Goal: Task Accomplishment & Management: Complete application form

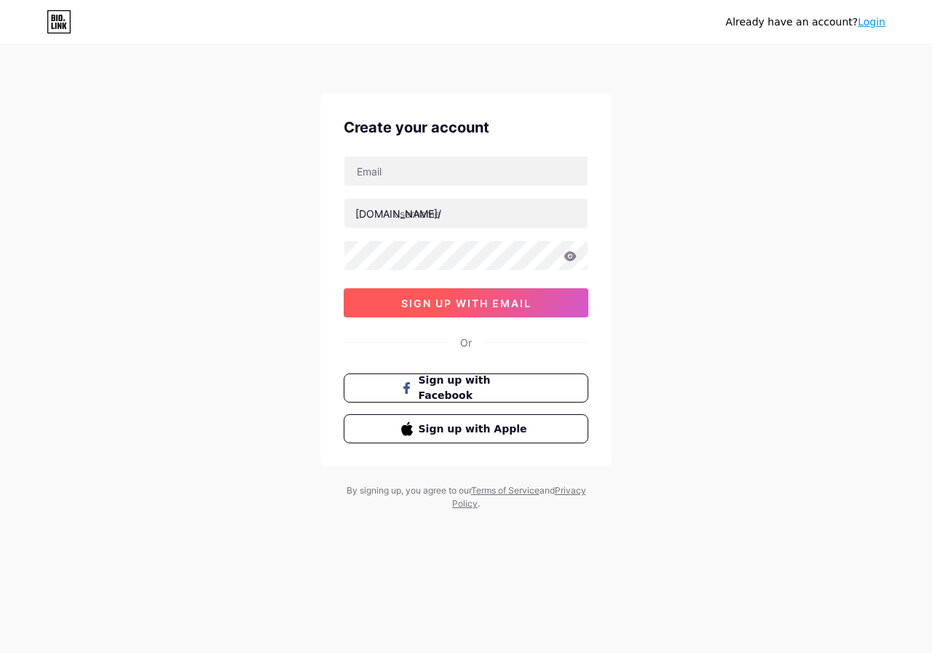
click at [469, 307] on span "sign up with email" at bounding box center [466, 303] width 130 height 12
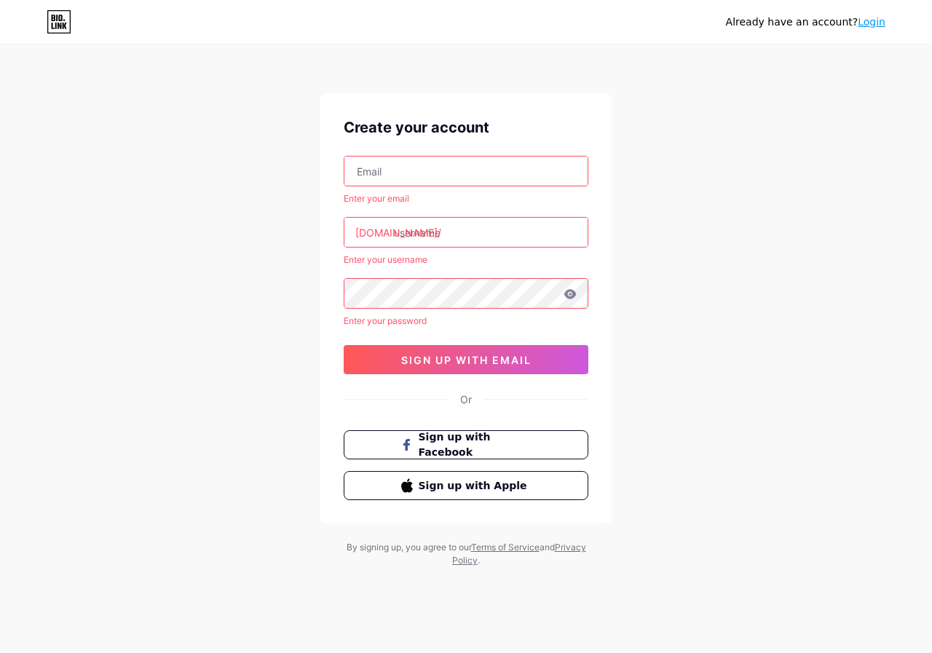
click at [384, 167] on input "text" at bounding box center [465, 171] width 243 height 29
type input "[DOMAIN_NAME][EMAIL_ADDRESS][DOMAIN_NAME]"
click at [426, 229] on input "text" at bounding box center [465, 232] width 243 height 29
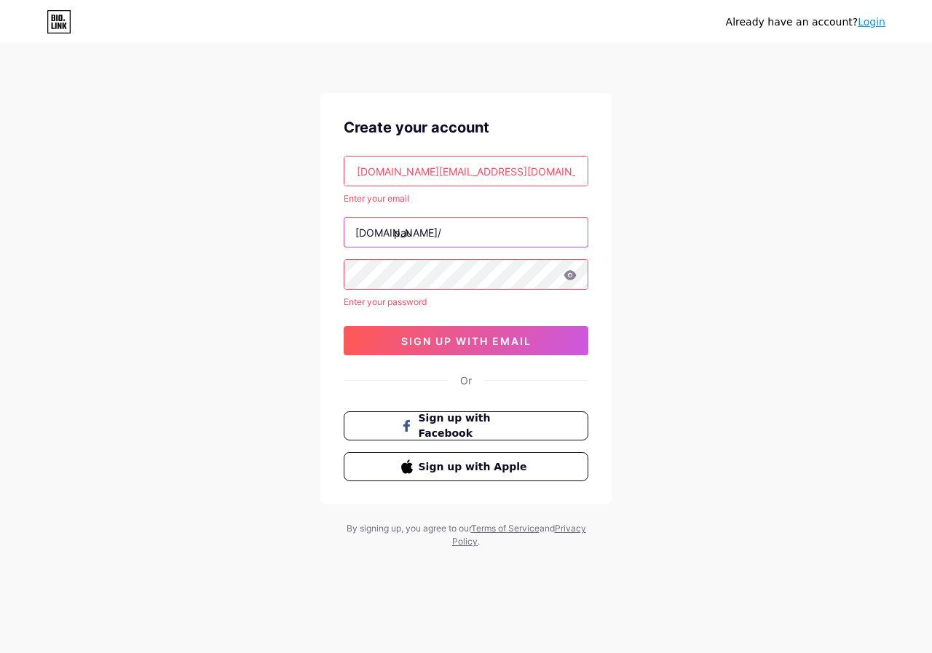
type input "pau"
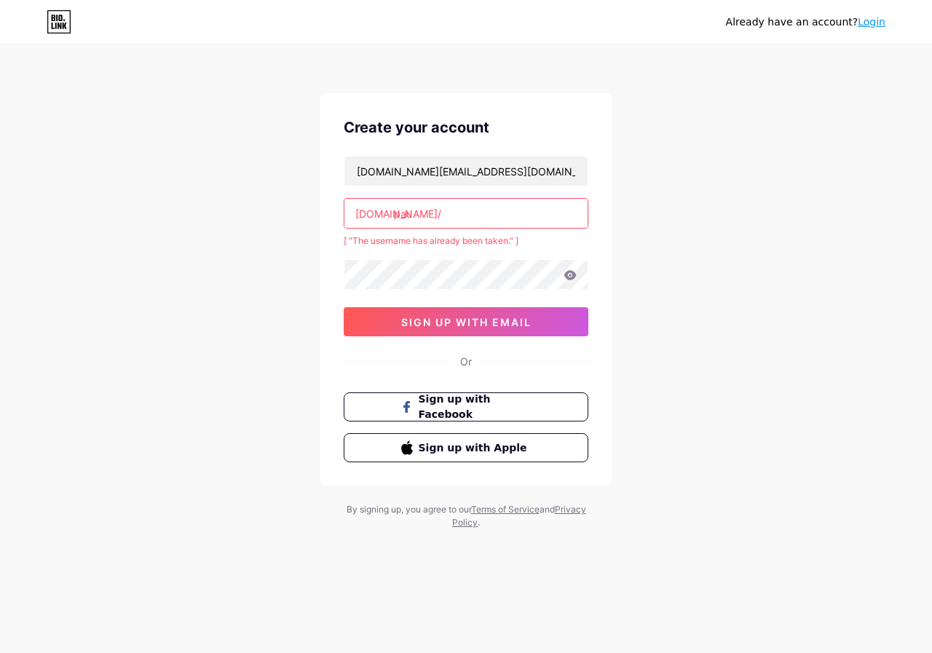
click at [430, 217] on input "pau" at bounding box center [465, 213] width 243 height 29
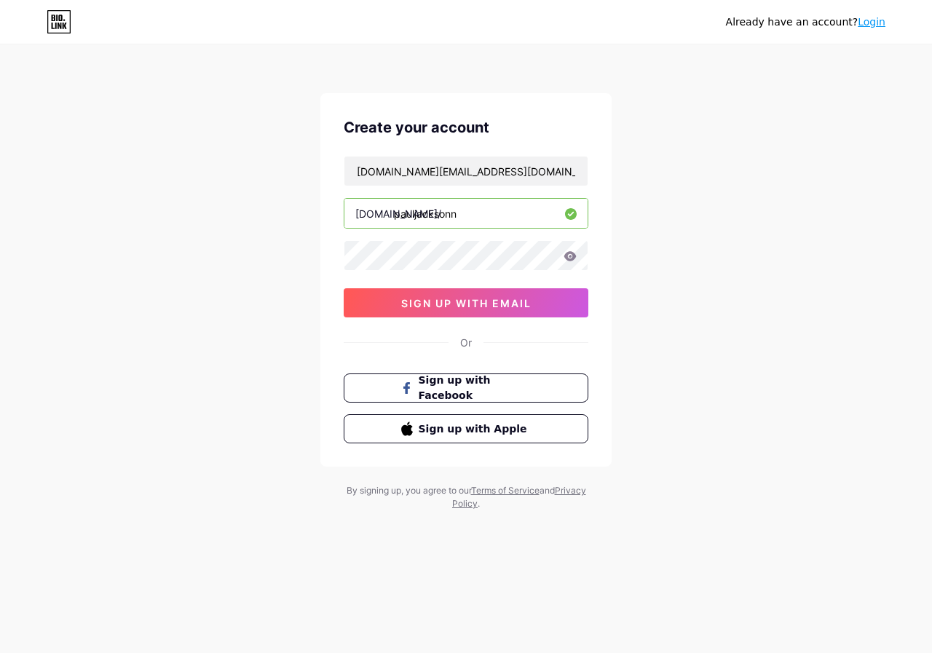
type input "pauljacksonn"
click at [489, 304] on span "sign up with email" at bounding box center [466, 303] width 130 height 12
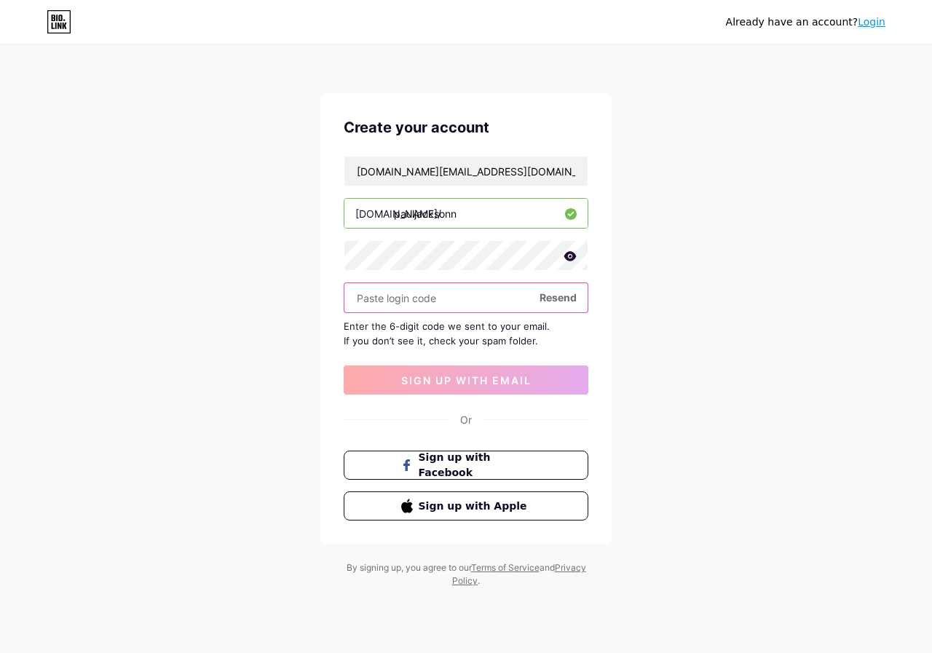
paste input "275928"
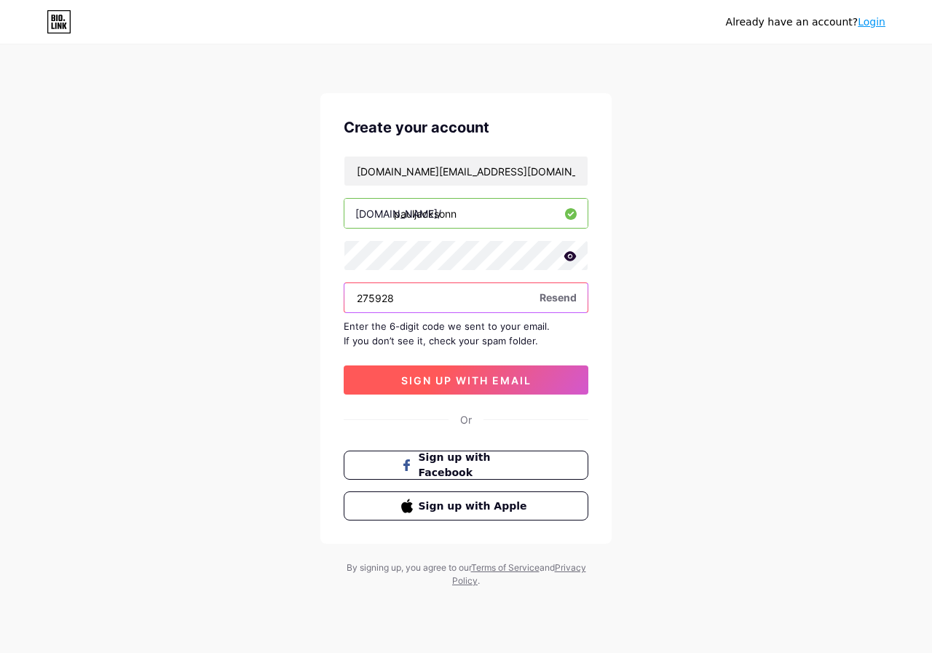
type input "275928"
click at [442, 376] on span "sign up with email" at bounding box center [466, 380] width 130 height 12
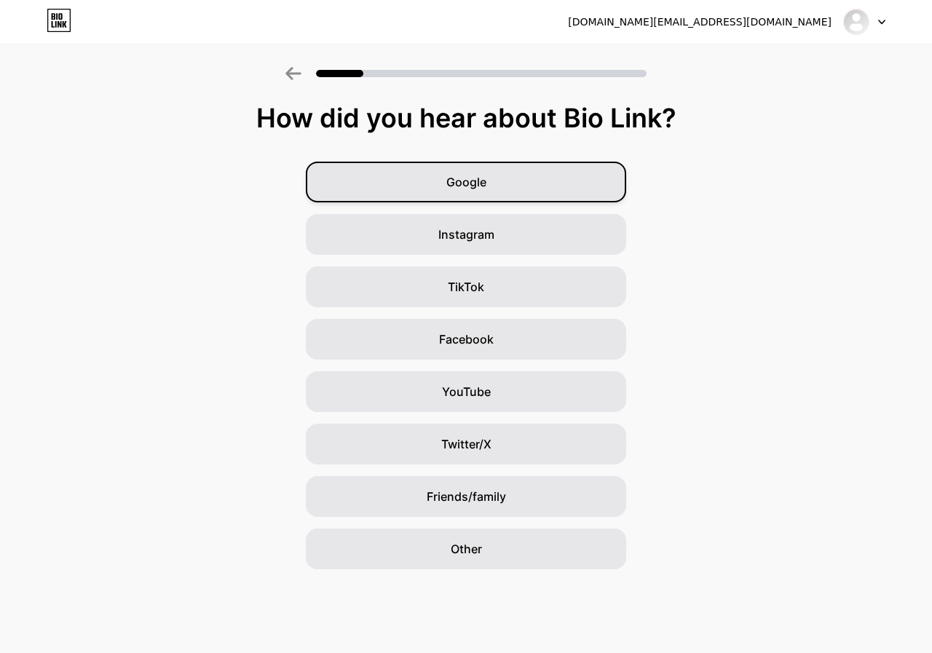
click at [553, 181] on div "Google" at bounding box center [466, 182] width 320 height 41
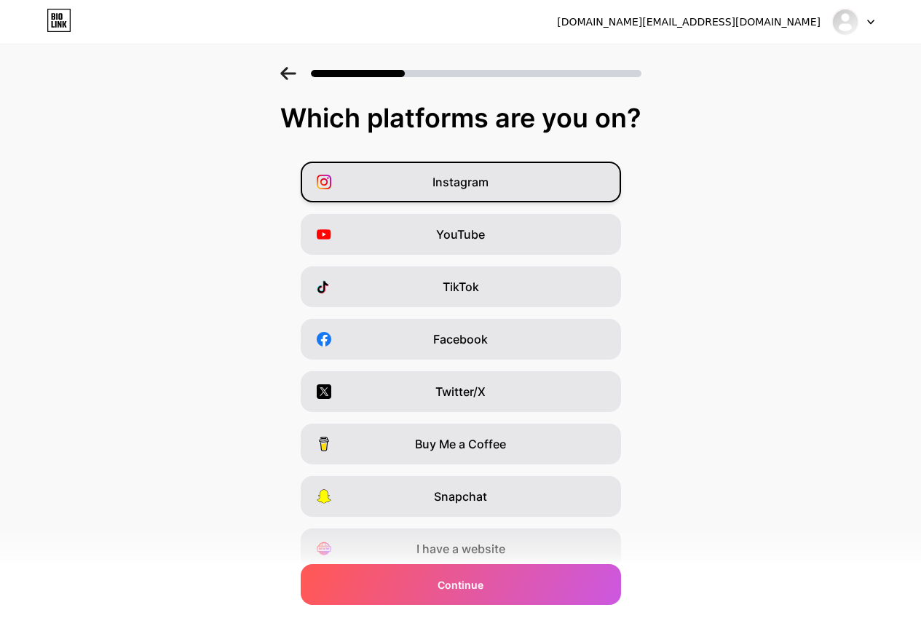
click at [480, 187] on span "Instagram" at bounding box center [460, 181] width 56 height 17
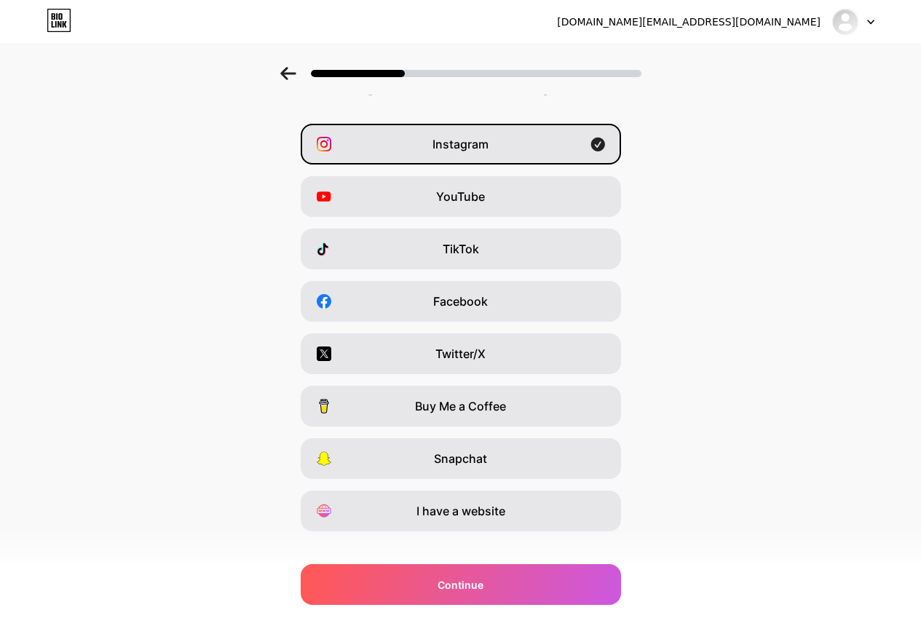
scroll to position [58, 0]
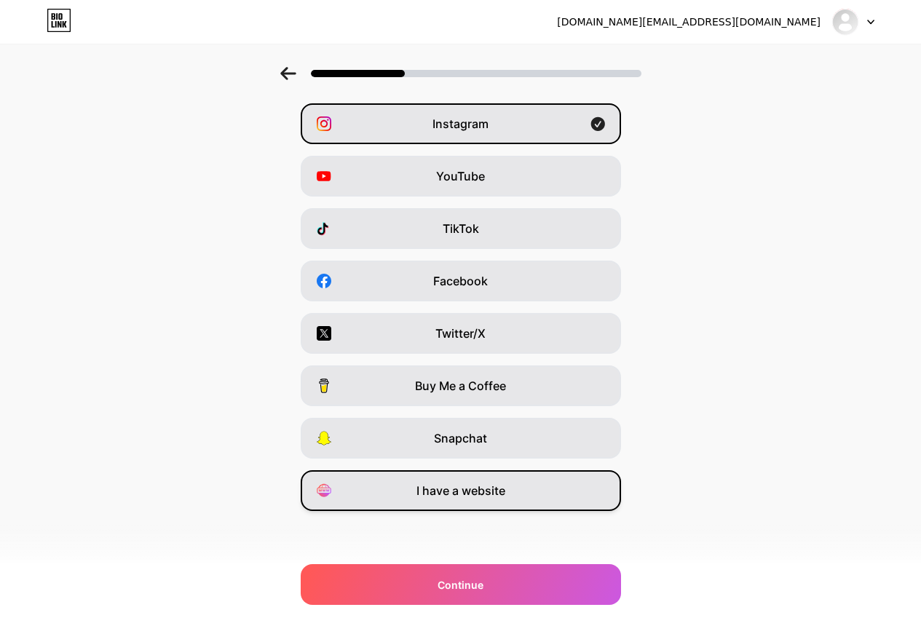
click at [480, 494] on span "I have a website" at bounding box center [460, 490] width 89 height 17
click at [509, 125] on div "Instagram" at bounding box center [461, 123] width 320 height 41
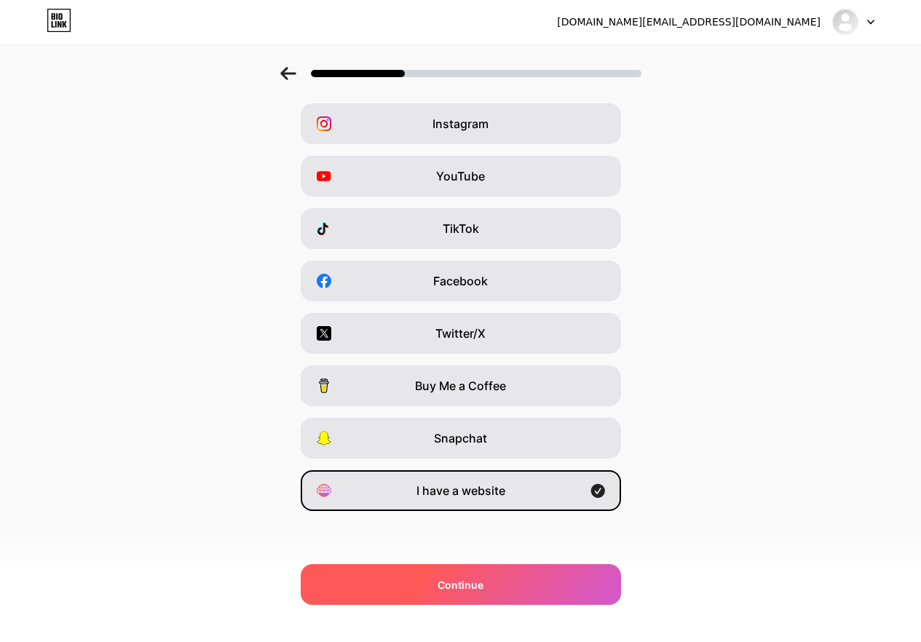
click at [518, 580] on div "Continue" at bounding box center [461, 584] width 320 height 41
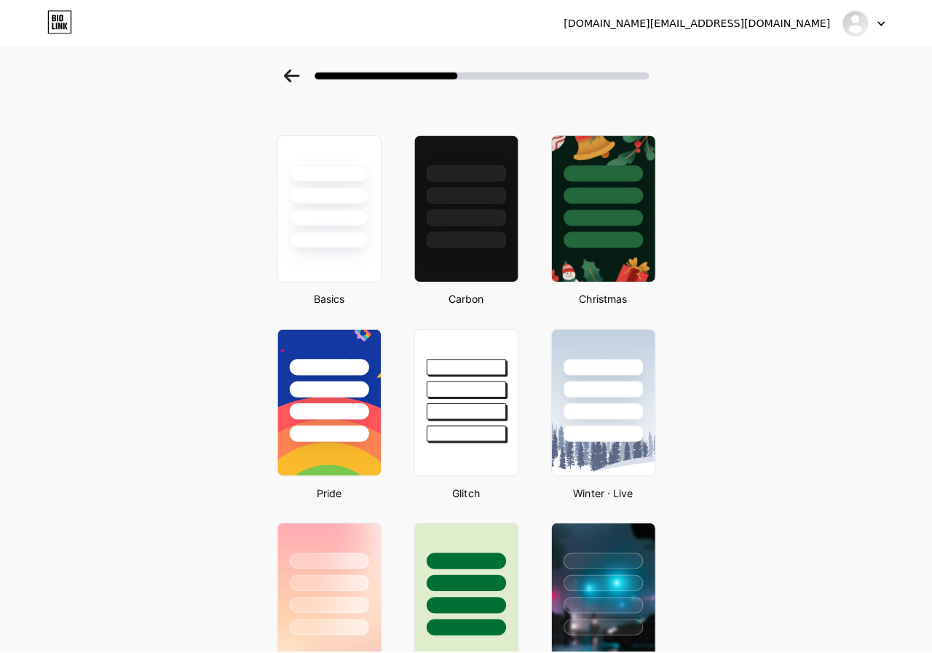
scroll to position [0, 0]
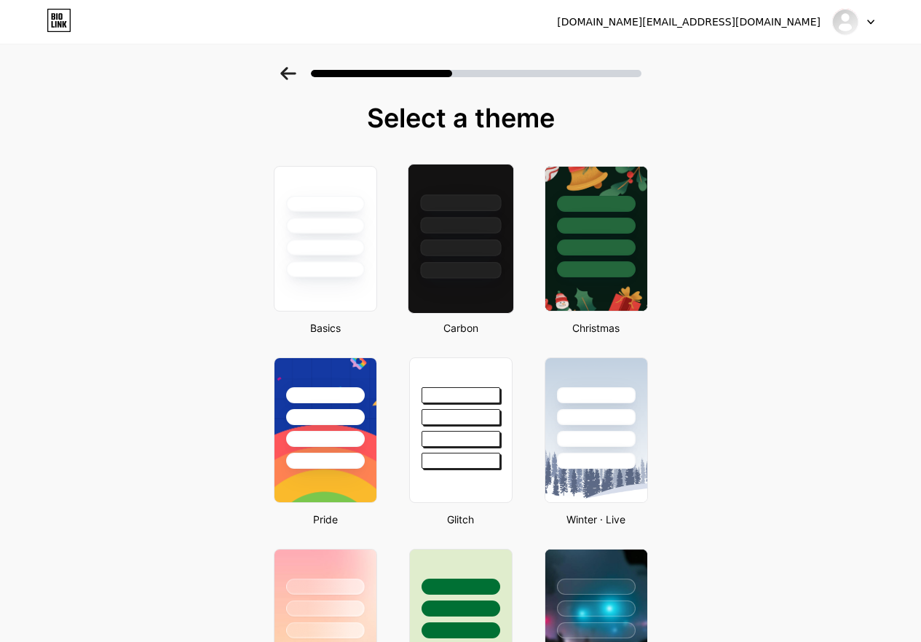
click at [483, 257] on div at bounding box center [460, 222] width 105 height 114
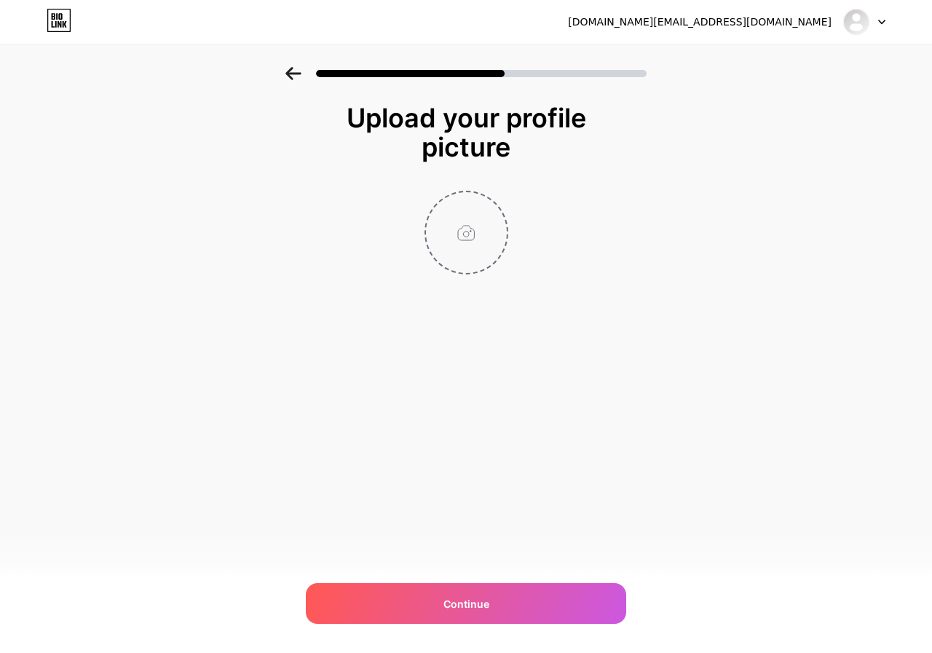
click at [469, 234] on input "file" at bounding box center [466, 232] width 81 height 81
type input "C:\fakepath\a young man.jpg"
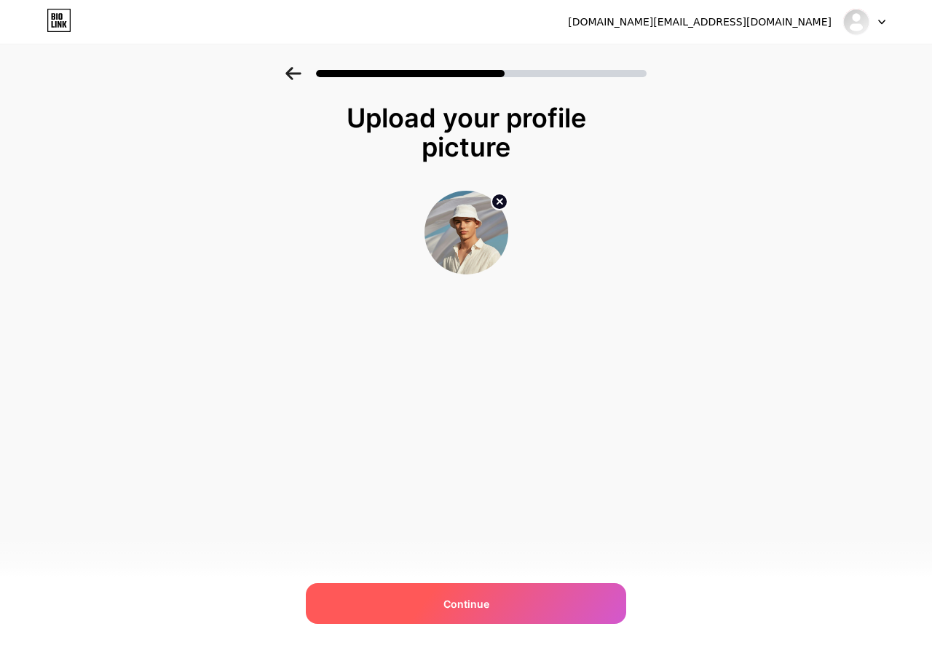
click at [523, 596] on div "Continue" at bounding box center [466, 603] width 320 height 41
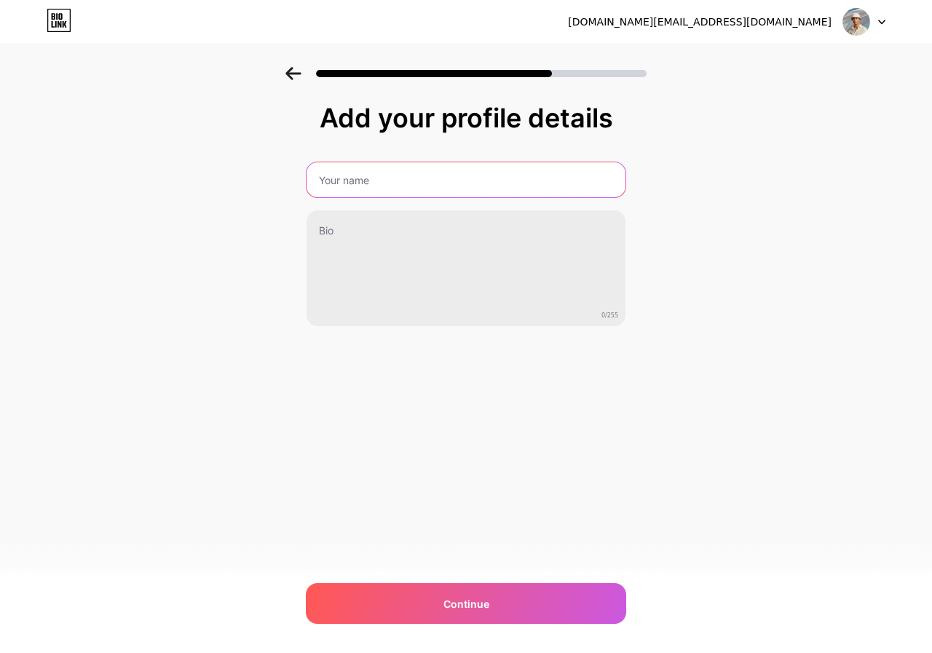
click at [390, 185] on input "text" at bounding box center [466, 179] width 319 height 35
type input "[PERSON_NAME]"
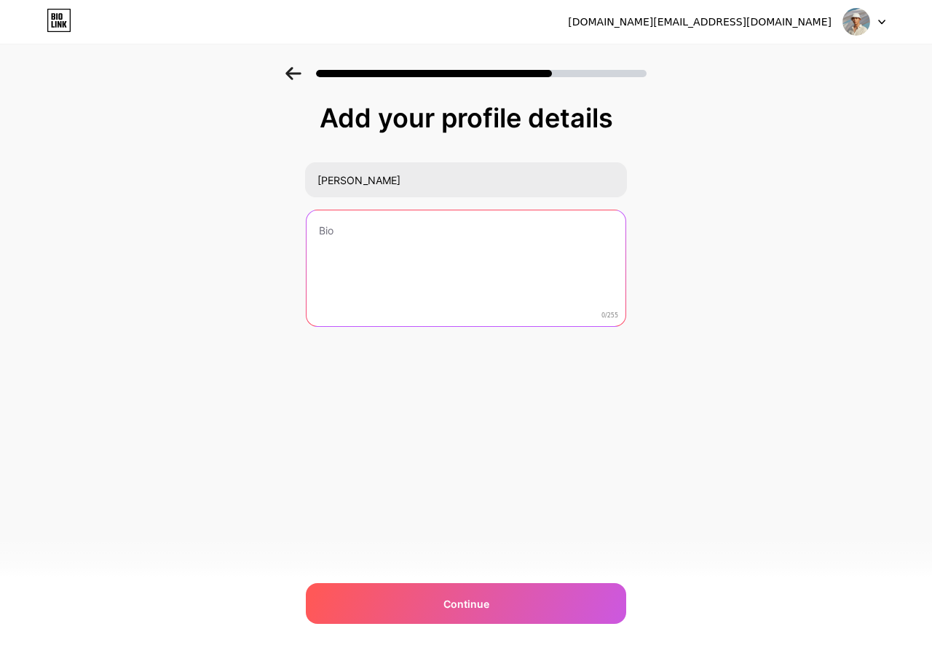
click at [331, 230] on textarea at bounding box center [466, 268] width 319 height 117
paste textarea "Contributor at IGotU Corp, promoting accessible mental health care, trauma reco…"
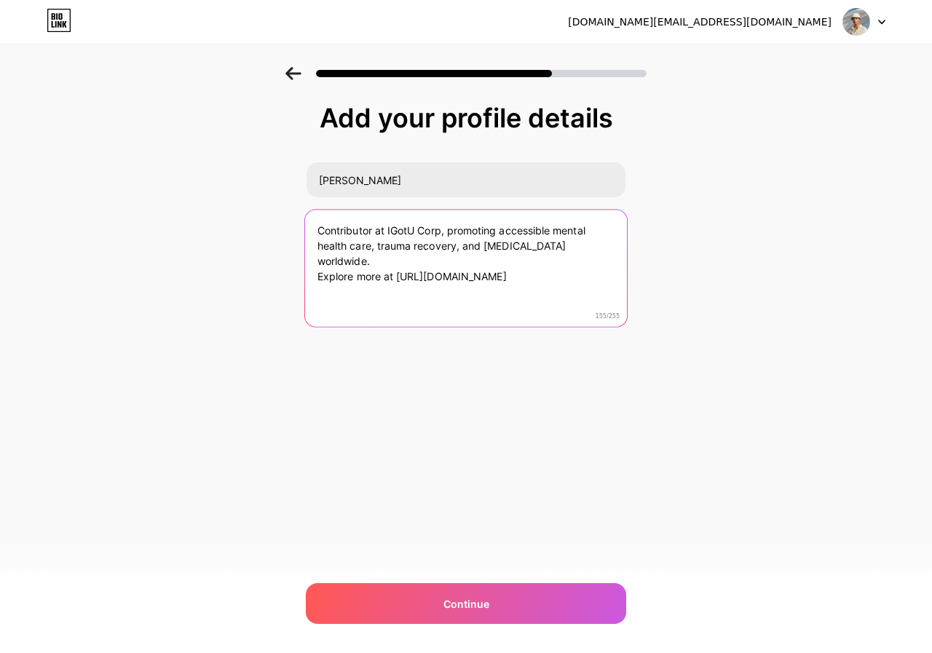
click at [318, 271] on textarea "Contributor at IGotU Corp, promoting accessible mental health care, trauma reco…" at bounding box center [466, 269] width 322 height 119
click at [488, 260] on textarea "Contributor at IGotU Corp, promoting accessible mental health care, trauma reco…" at bounding box center [466, 269] width 322 height 119
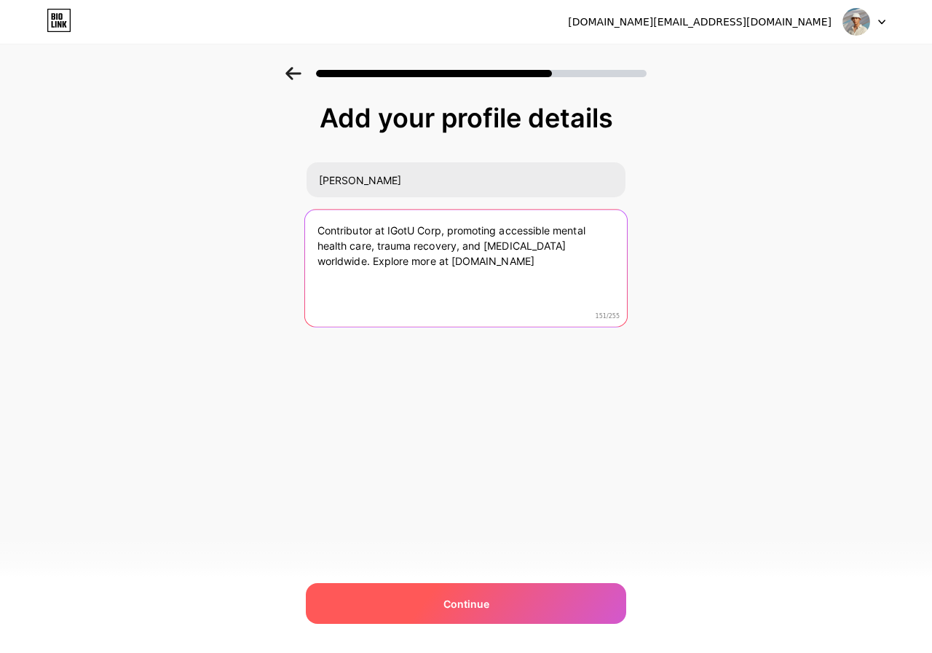
type textarea "Contributor at IGotU Corp, promoting accessible mental health care, trauma reco…"
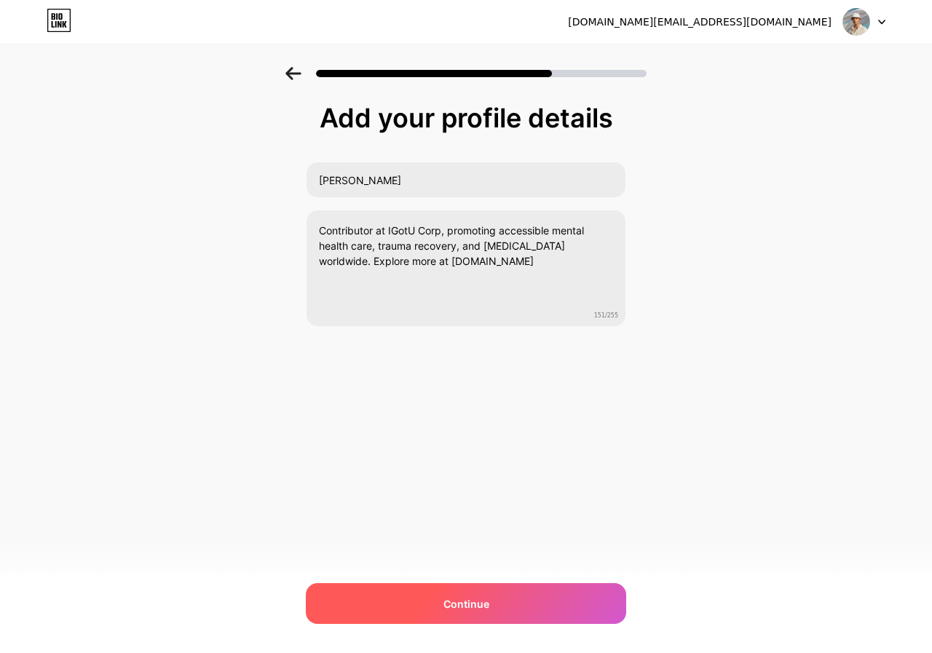
click at [481, 605] on span "Continue" at bounding box center [466, 603] width 46 height 15
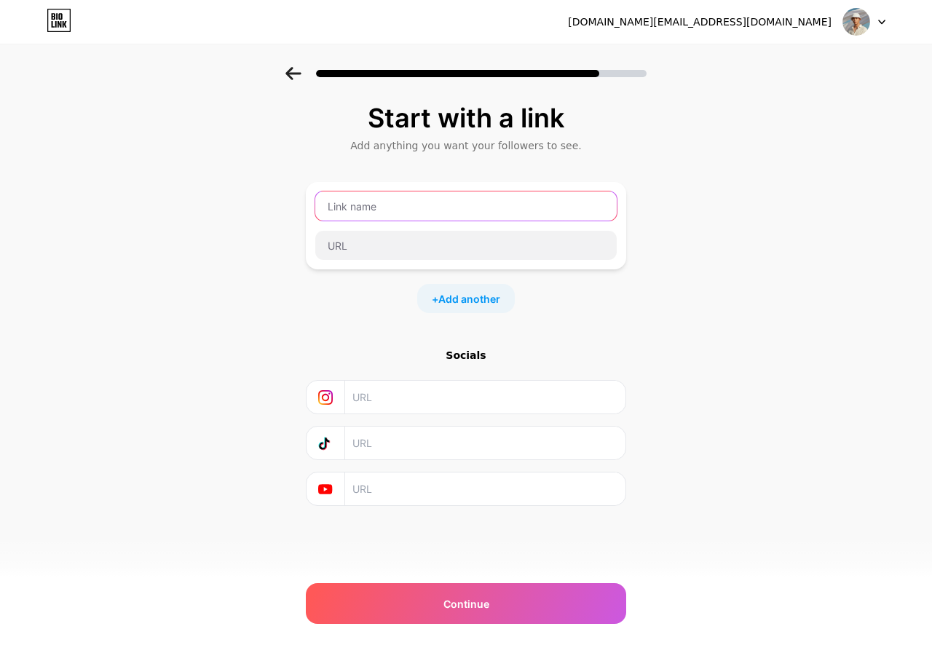
click at [377, 216] on input "text" at bounding box center [465, 205] width 301 height 29
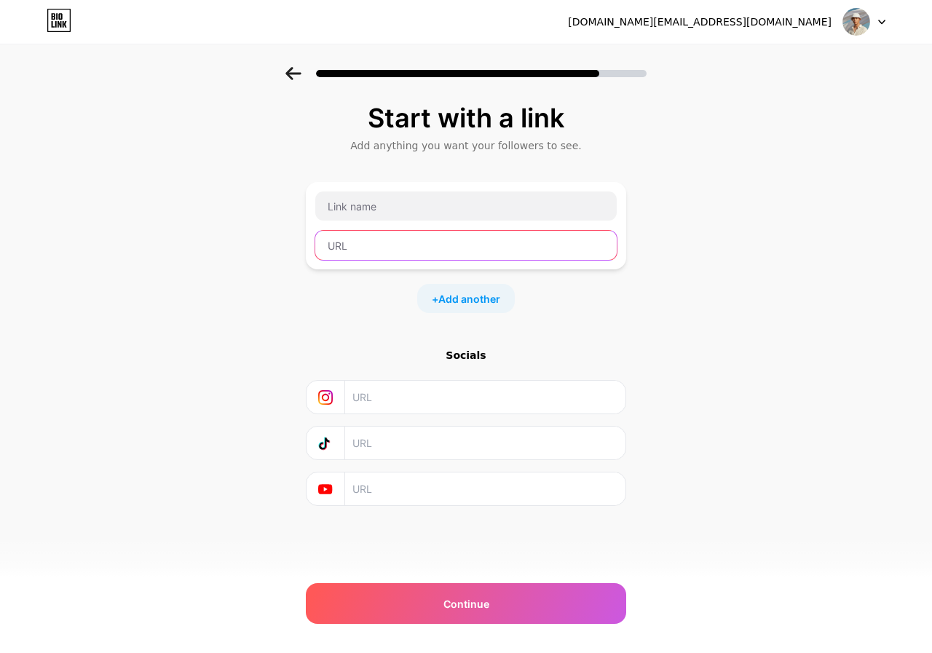
paste input "[URL][DOMAIN_NAME]"
type input "[URL][DOMAIN_NAME]"
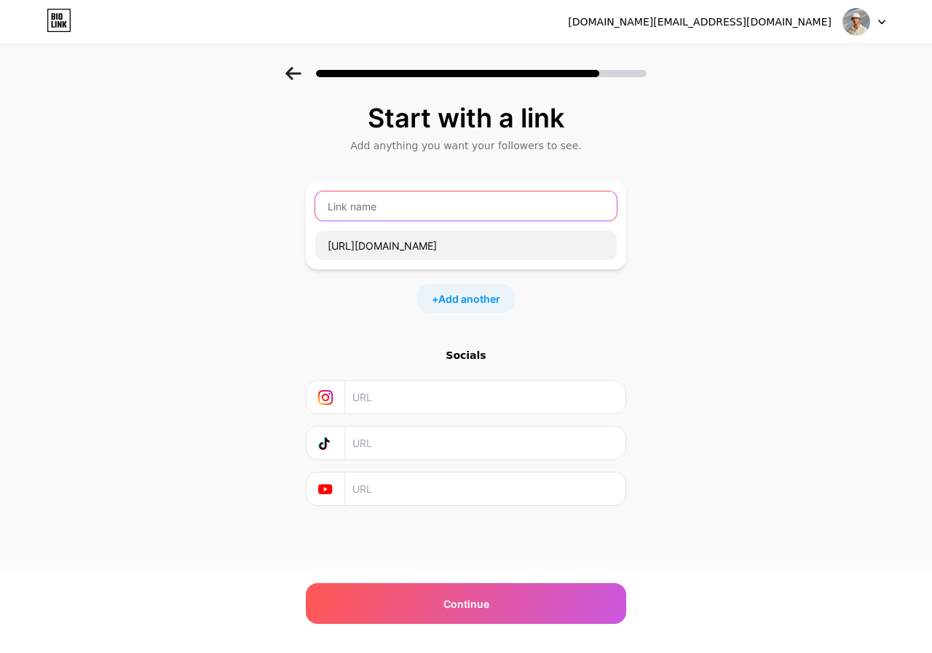
click at [368, 208] on input "text" at bounding box center [465, 205] width 301 height 29
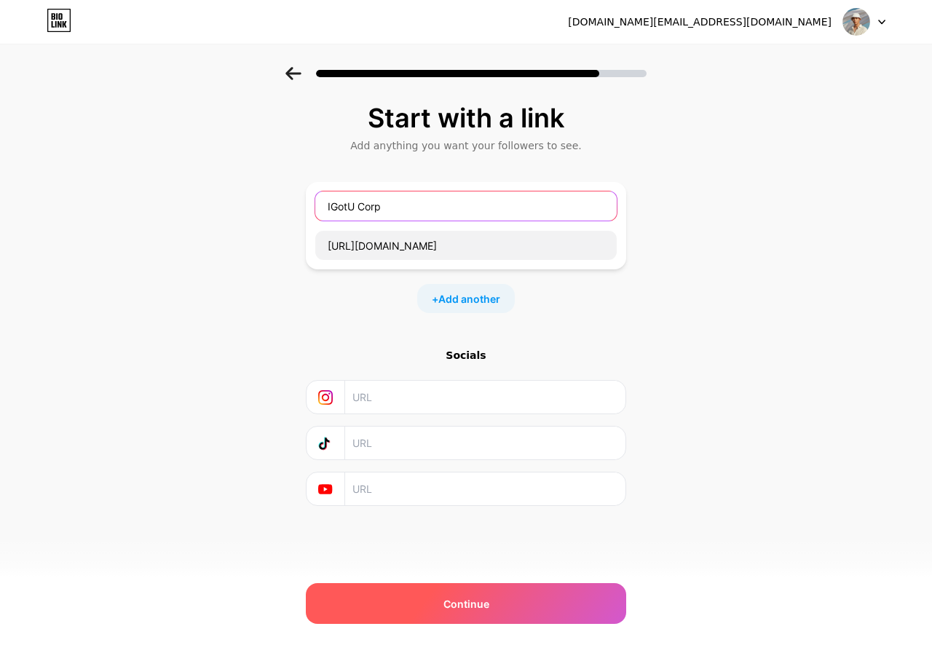
type input "IGotU Corp"
click at [509, 603] on div "Continue" at bounding box center [466, 603] width 320 height 41
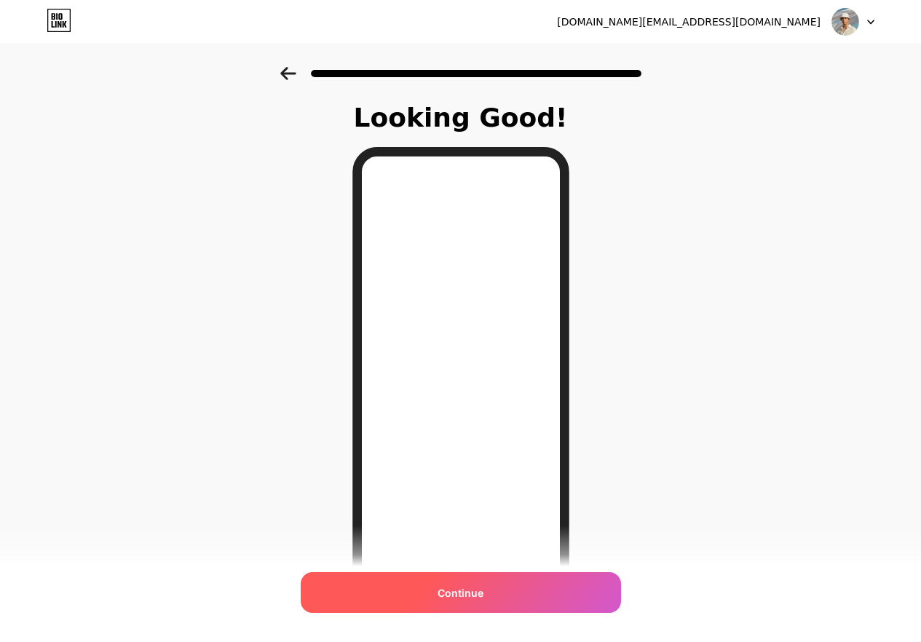
click at [508, 595] on div "Continue" at bounding box center [461, 592] width 320 height 41
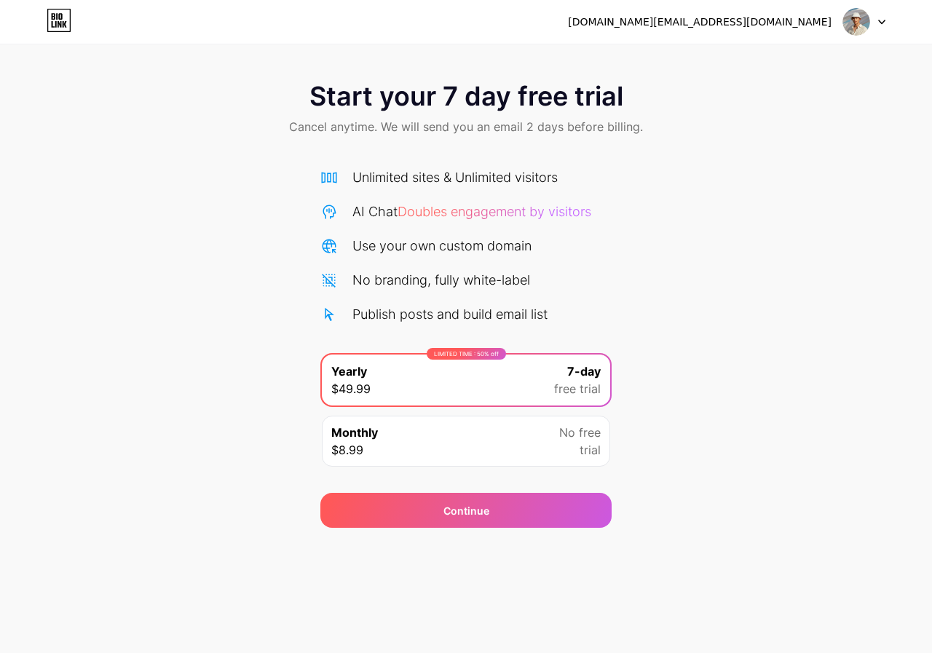
click at [882, 14] on div at bounding box center [864, 22] width 42 height 26
click at [846, 18] on img at bounding box center [856, 22] width 28 height 28
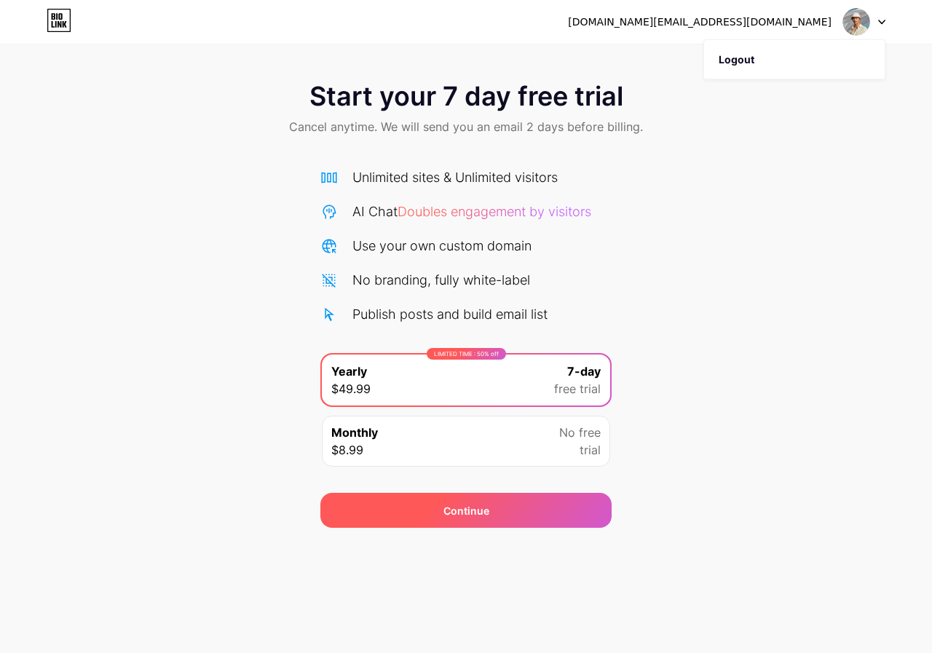
click at [411, 515] on div "Continue" at bounding box center [465, 510] width 291 height 35
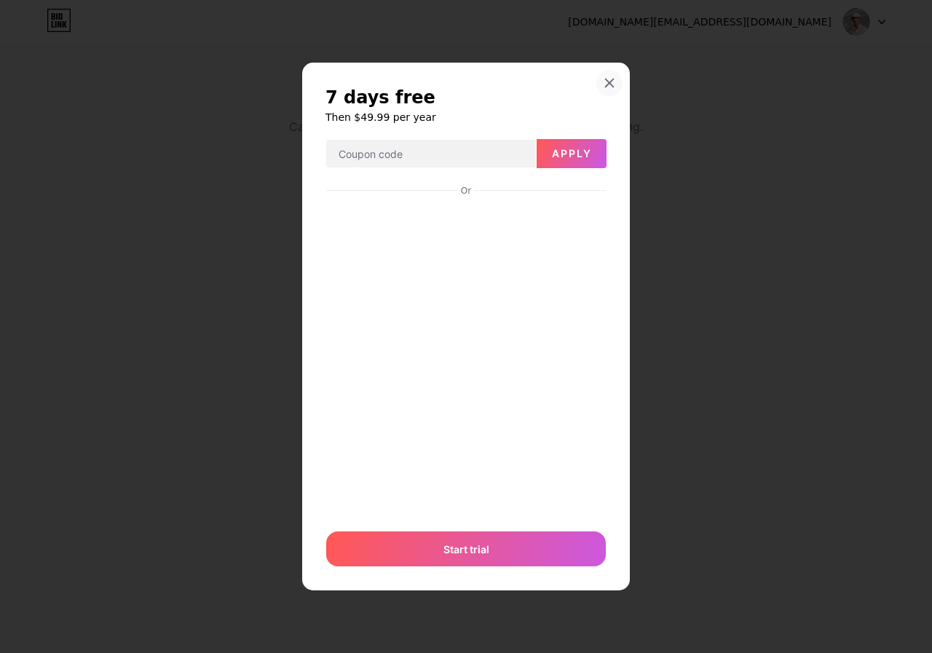
click at [603, 80] on div at bounding box center [609, 83] width 26 height 26
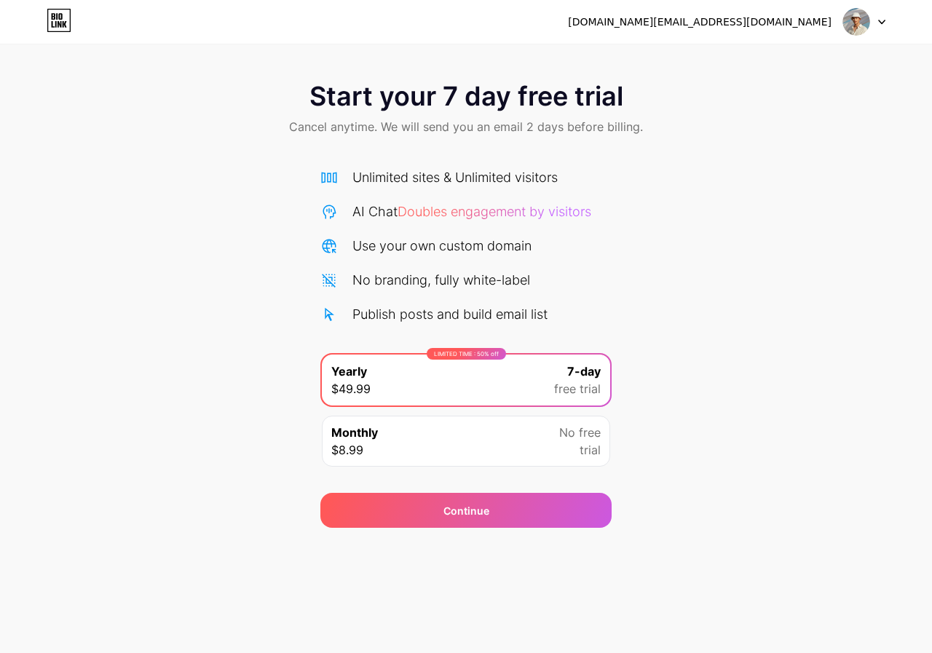
click at [887, 20] on div "[DOMAIN_NAME][EMAIL_ADDRESS][DOMAIN_NAME] Logout" at bounding box center [466, 22] width 932 height 26
click at [881, 20] on icon at bounding box center [881, 22] width 7 height 5
click at [842, 22] on div "[DOMAIN_NAME][EMAIL_ADDRESS][DOMAIN_NAME]" at bounding box center [726, 22] width 317 height 26
click at [853, 20] on img at bounding box center [856, 22] width 28 height 28
click at [751, 20] on div "[DOMAIN_NAME][EMAIL_ADDRESS][DOMAIN_NAME]" at bounding box center [700, 22] width 264 height 15
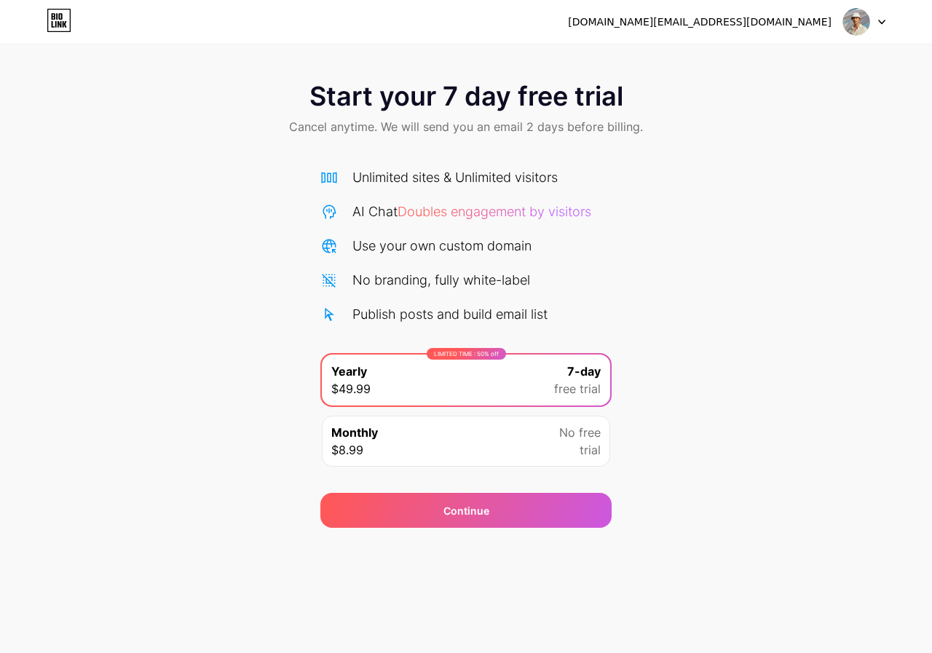
click at [41, 11] on div "[DOMAIN_NAME][EMAIL_ADDRESS][DOMAIN_NAME] Logout" at bounding box center [466, 22] width 932 height 26
click at [50, 16] on icon at bounding box center [59, 20] width 25 height 23
click at [519, 212] on span "Doubles engagement by visitors" at bounding box center [495, 211] width 194 height 15
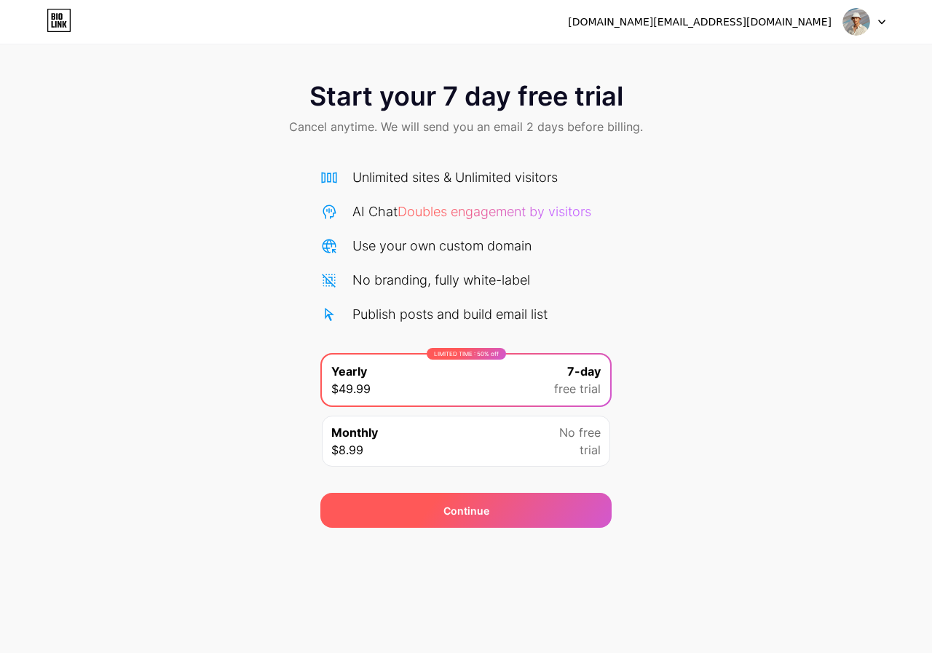
click at [484, 508] on span "Continue" at bounding box center [466, 510] width 46 height 15
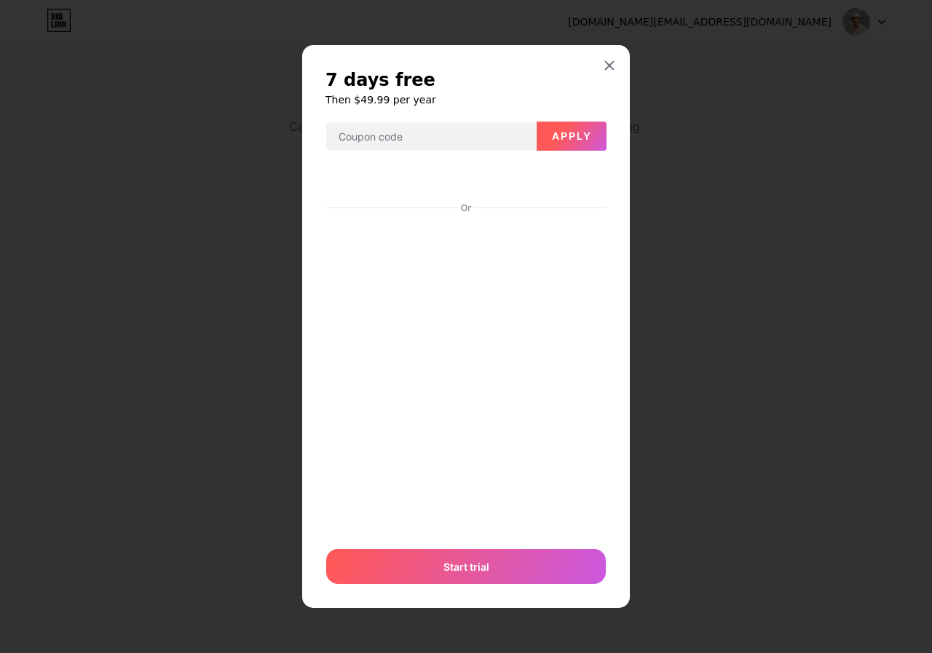
click at [566, 136] on span "Apply" at bounding box center [572, 136] width 40 height 12
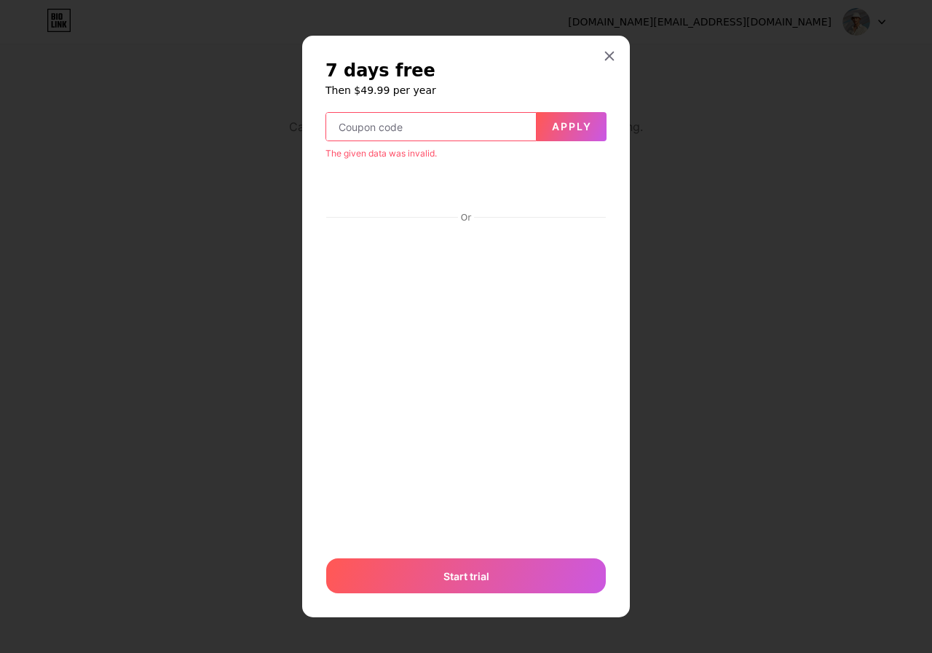
click at [427, 113] on input "text" at bounding box center [431, 127] width 210 height 29
click at [422, 122] on input "text" at bounding box center [431, 127] width 210 height 29
click at [607, 56] on icon at bounding box center [610, 56] width 12 height 12
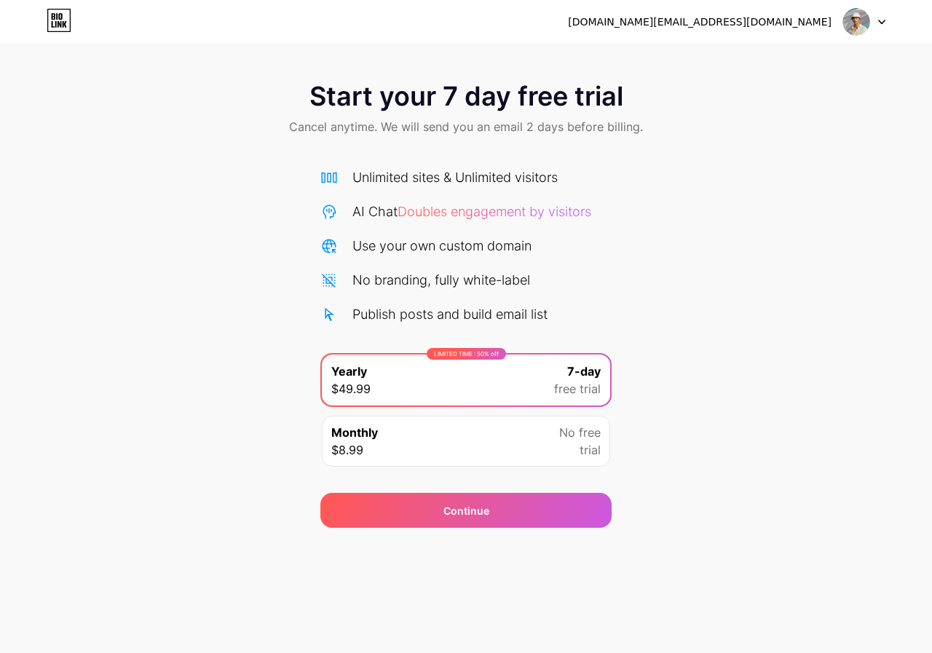
click at [877, 25] on div at bounding box center [864, 22] width 42 height 26
click at [738, 55] on li "Logout" at bounding box center [794, 59] width 181 height 39
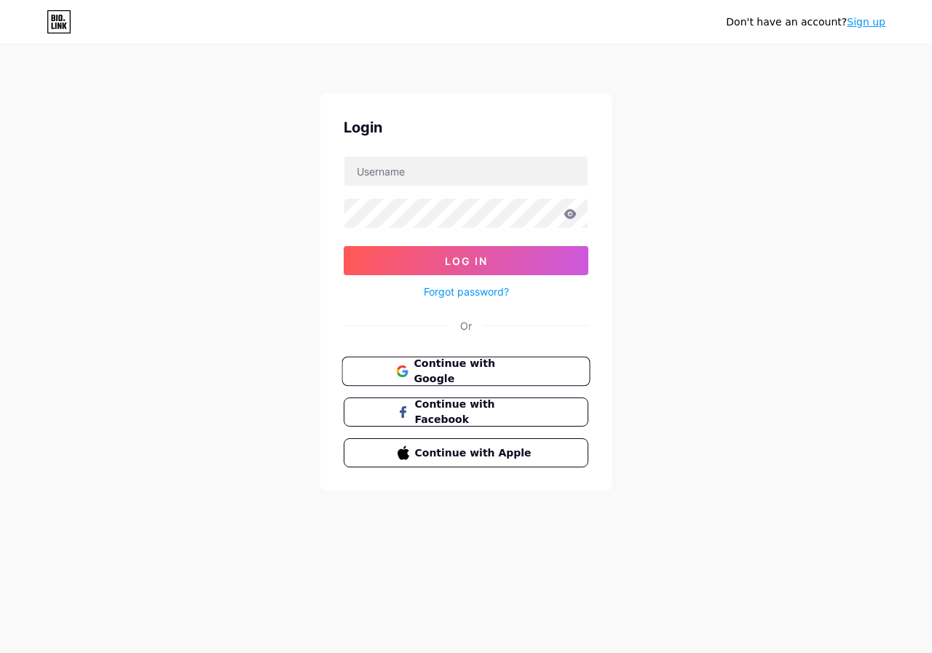
click at [480, 366] on span "Continue with Google" at bounding box center [475, 371] width 122 height 31
